Goal: Task Accomplishment & Management: Manage account settings

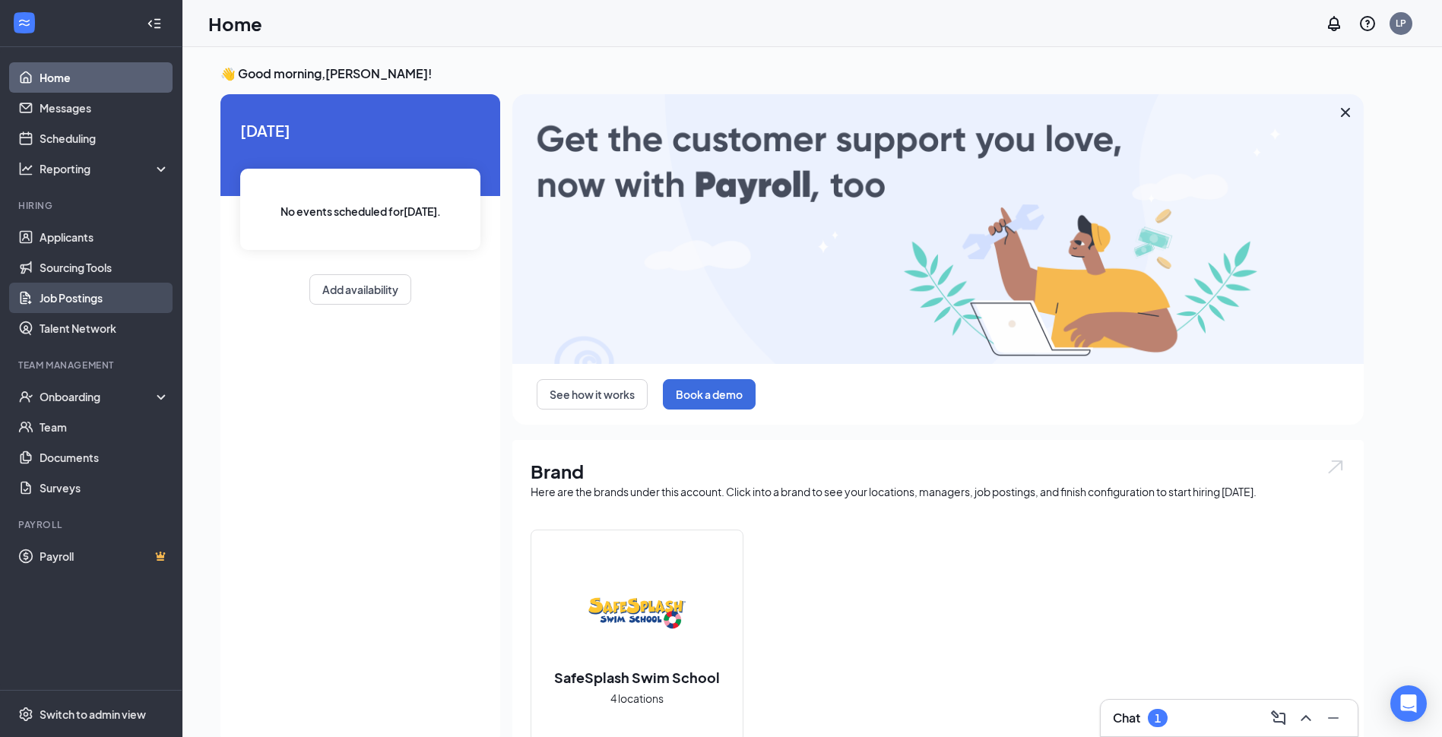
click at [75, 291] on link "Job Postings" at bounding box center [105, 298] width 130 height 30
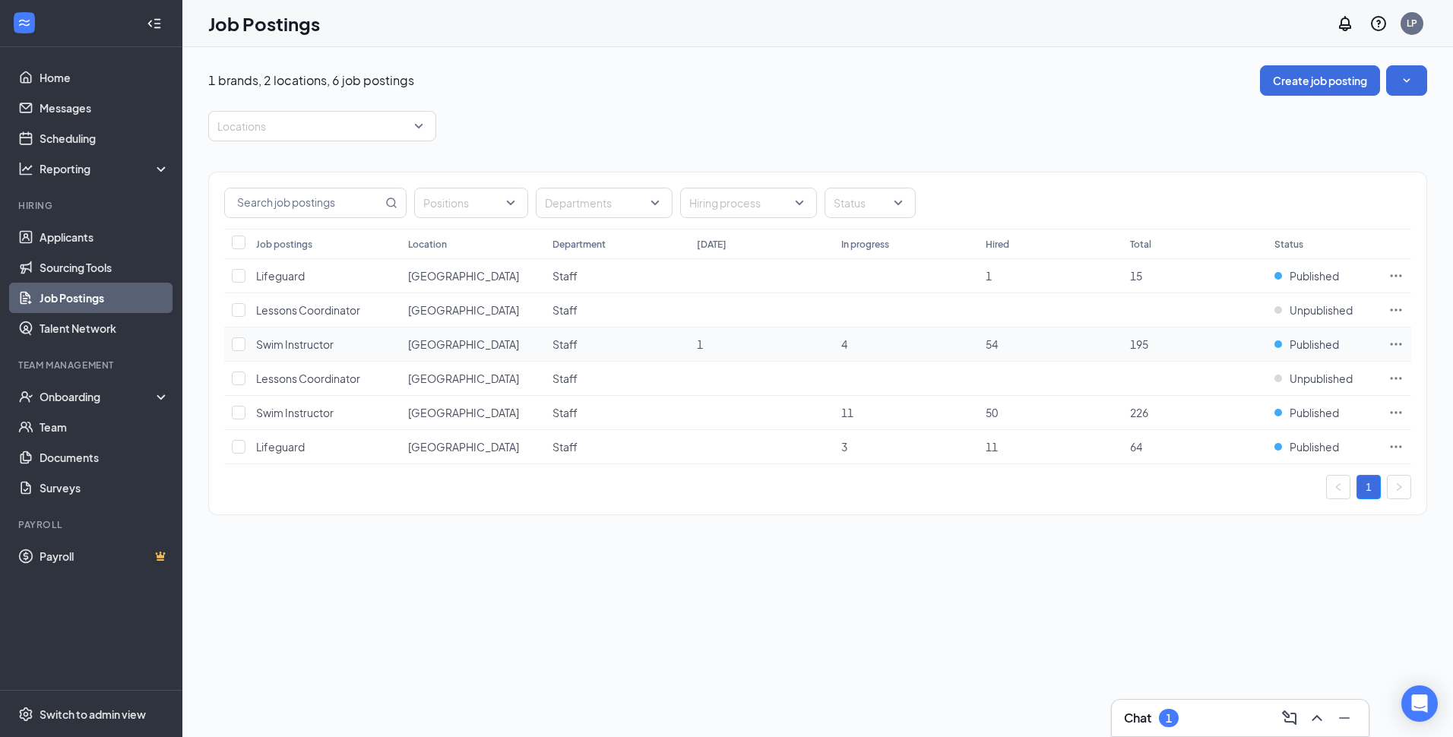
click at [1407, 340] on td at bounding box center [1396, 345] width 30 height 34
click at [1402, 341] on td at bounding box center [1396, 345] width 30 height 34
click at [1401, 342] on icon "Ellipses" at bounding box center [1395, 344] width 15 height 15
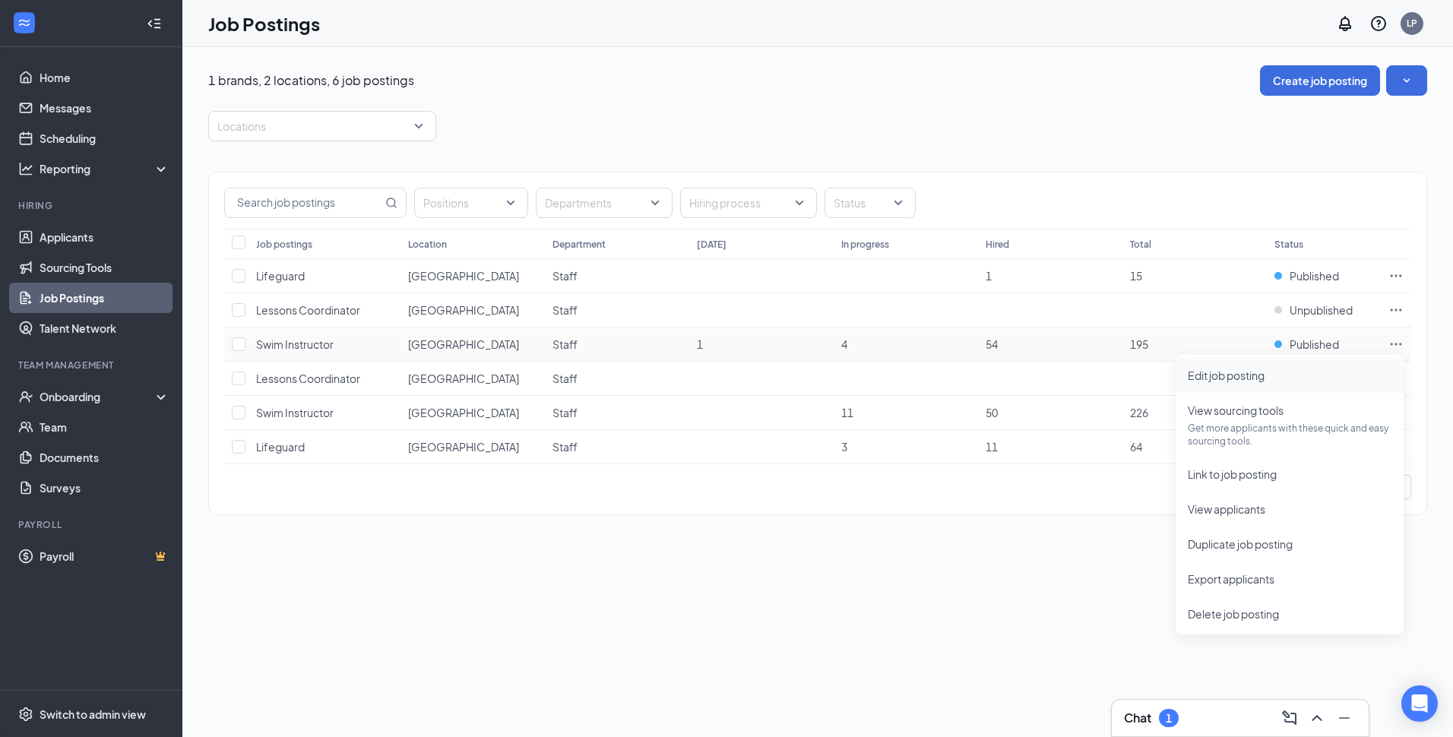
click at [1227, 379] on span "Edit job posting" at bounding box center [1226, 376] width 77 height 14
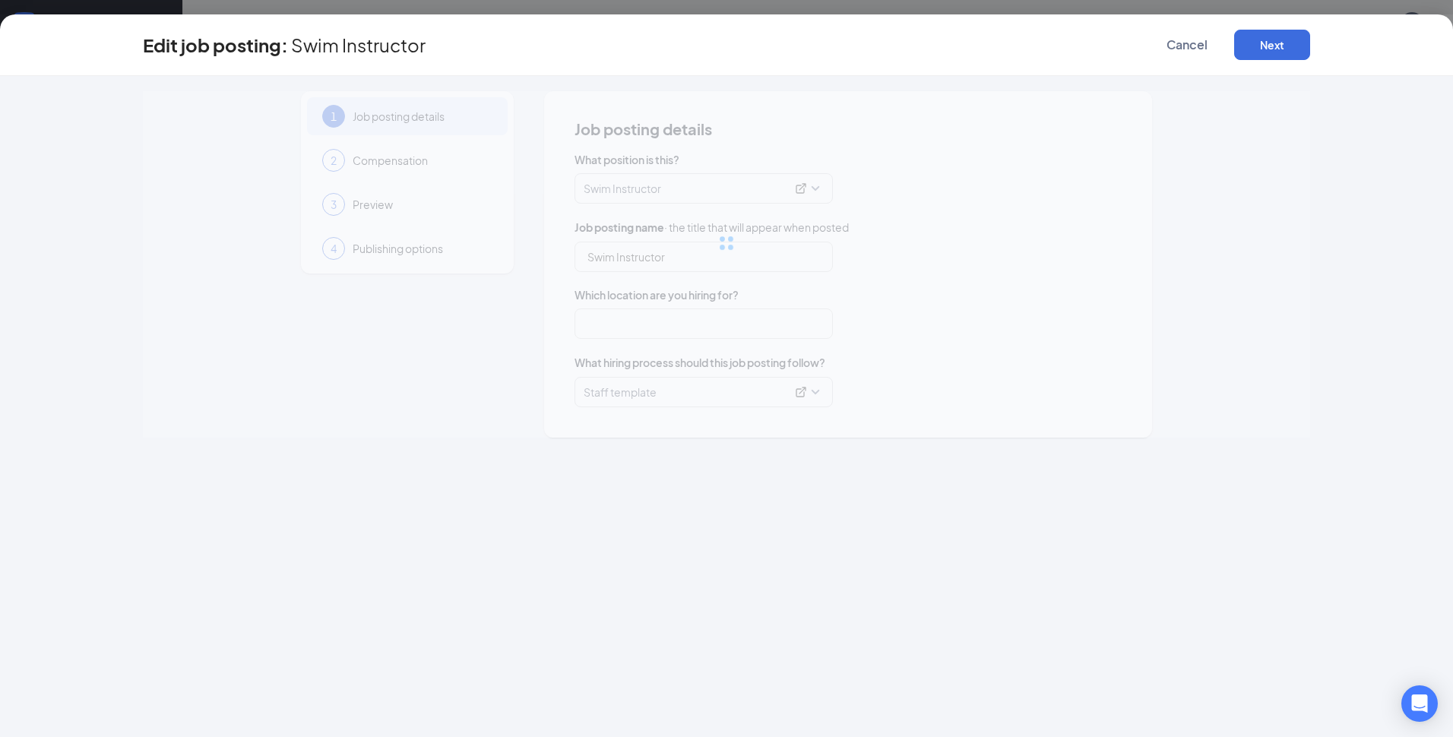
type input "Swim Instructor"
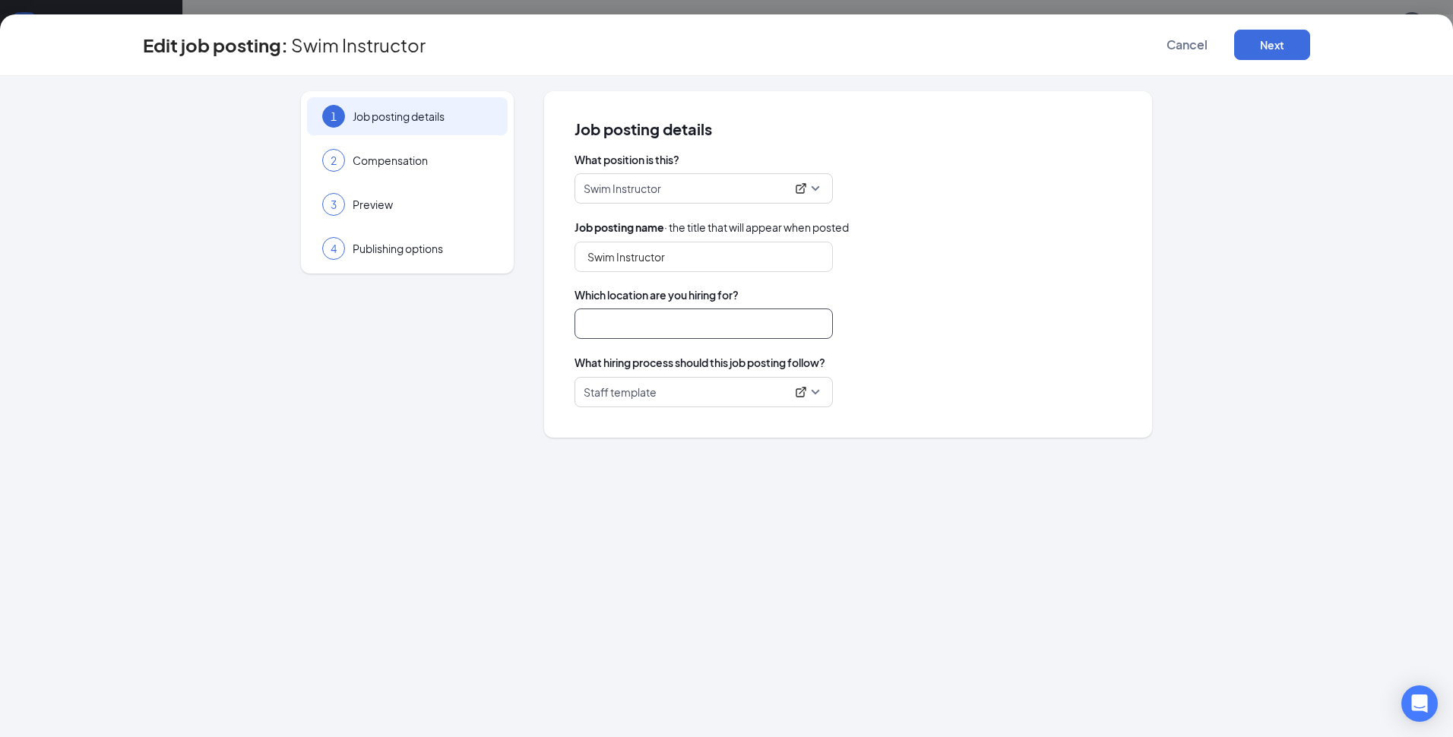
type input "[GEOGRAPHIC_DATA]"
click at [461, 258] on div "4 Publishing options" at bounding box center [407, 248] width 201 height 38
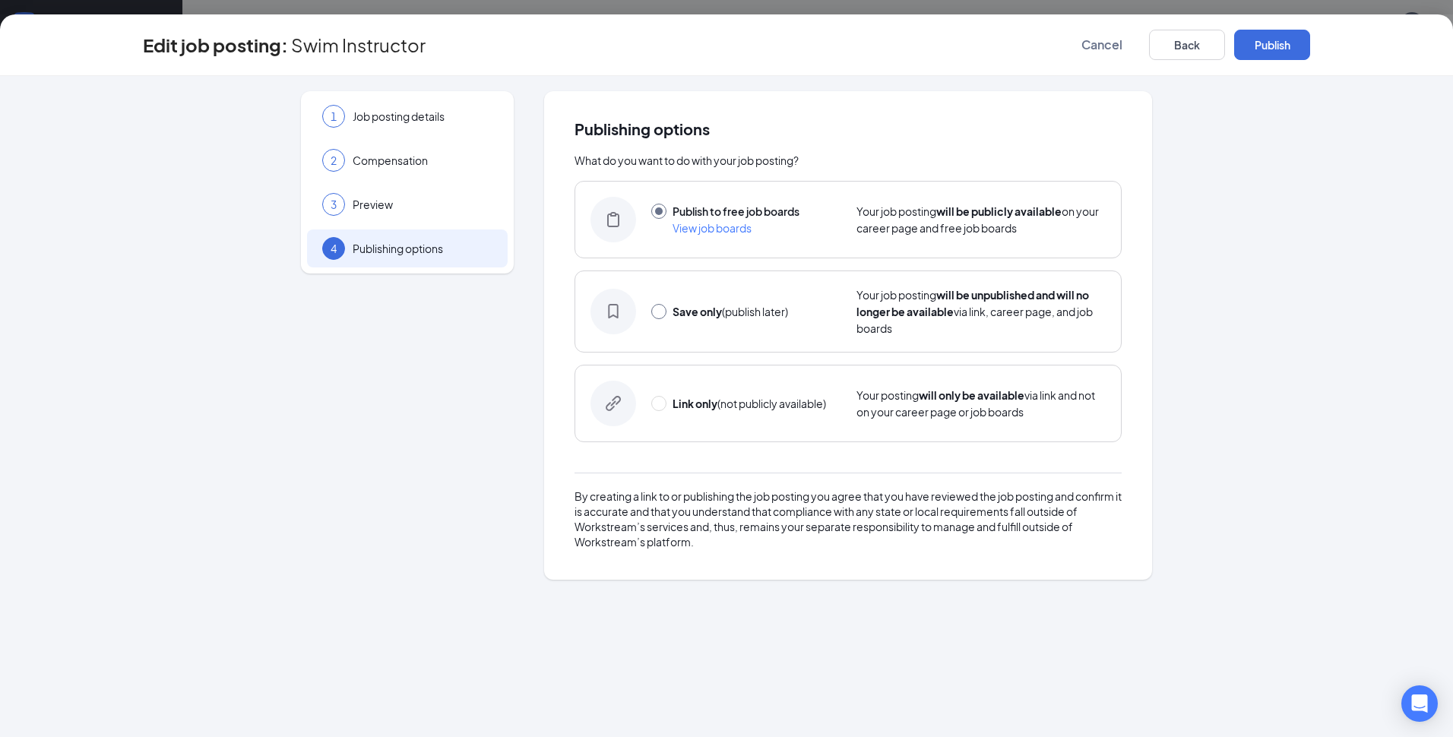
click at [660, 312] on input "radio" at bounding box center [658, 311] width 15 height 15
radio input "true"
radio input "false"
drag, startPoint x: 680, startPoint y: 387, endPoint x: 676, endPoint y: 397, distance: 11.3
click at [676, 397] on div "Link only (not publicly available) Your posting will only be available via link…" at bounding box center [847, 404] width 547 height 78
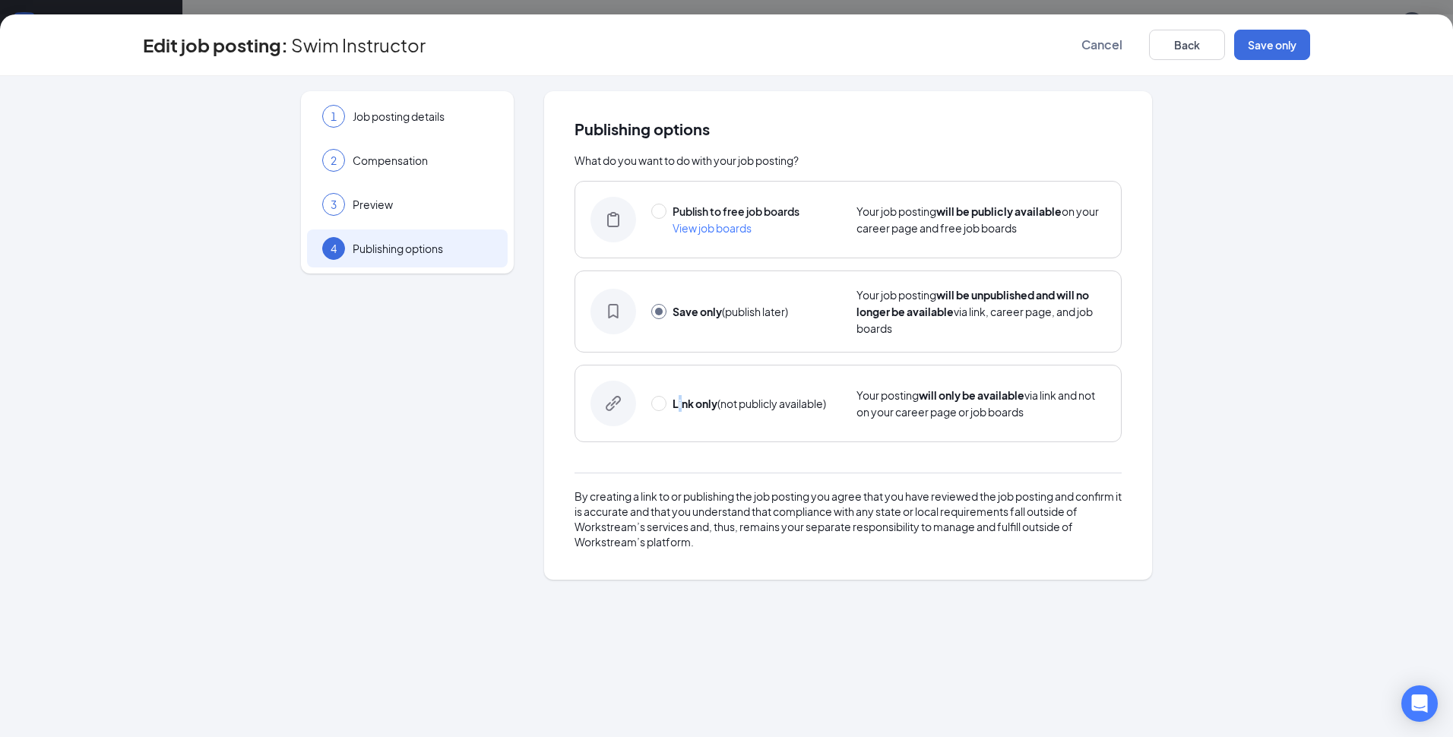
radio input "false"
radio input "true"
click at [676, 402] on strong "Link only" at bounding box center [695, 404] width 45 height 14
click at [1263, 58] on button "Link only" at bounding box center [1272, 45] width 76 height 30
